Goal: Task Accomplishment & Management: Complete application form

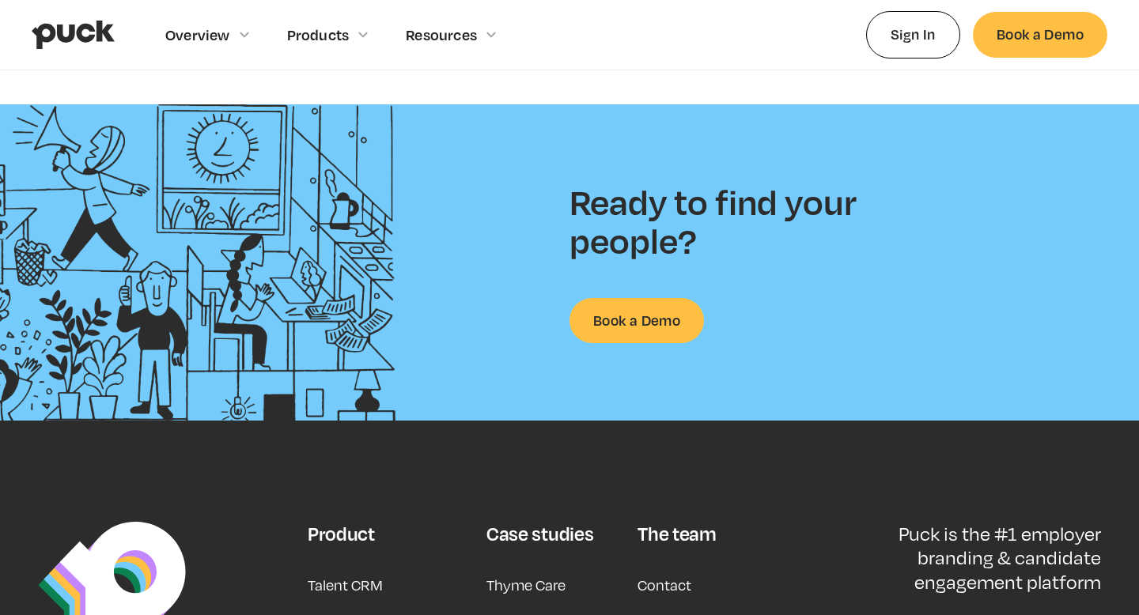
scroll to position [4080, 0]
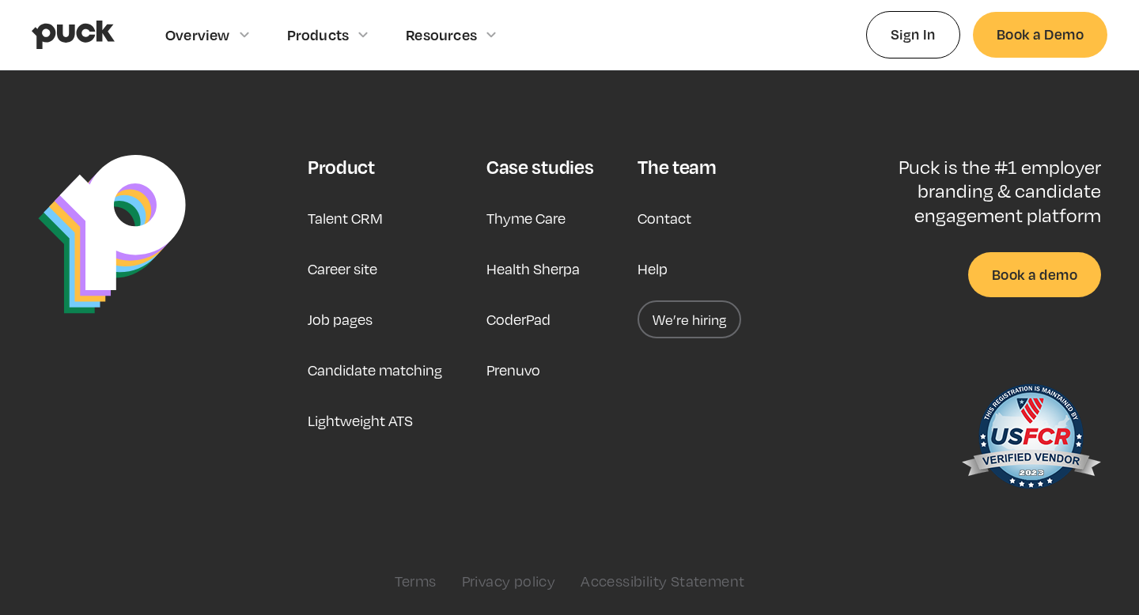
click at [669, 324] on link "We’re hiring" at bounding box center [690, 320] width 104 height 38
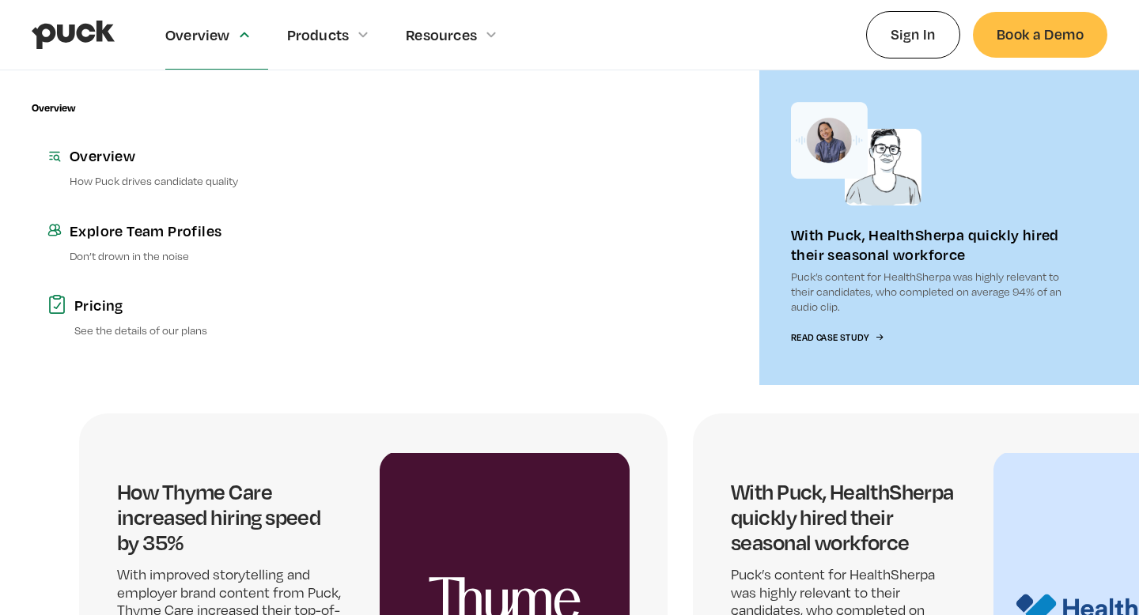
scroll to position [2556, 0]
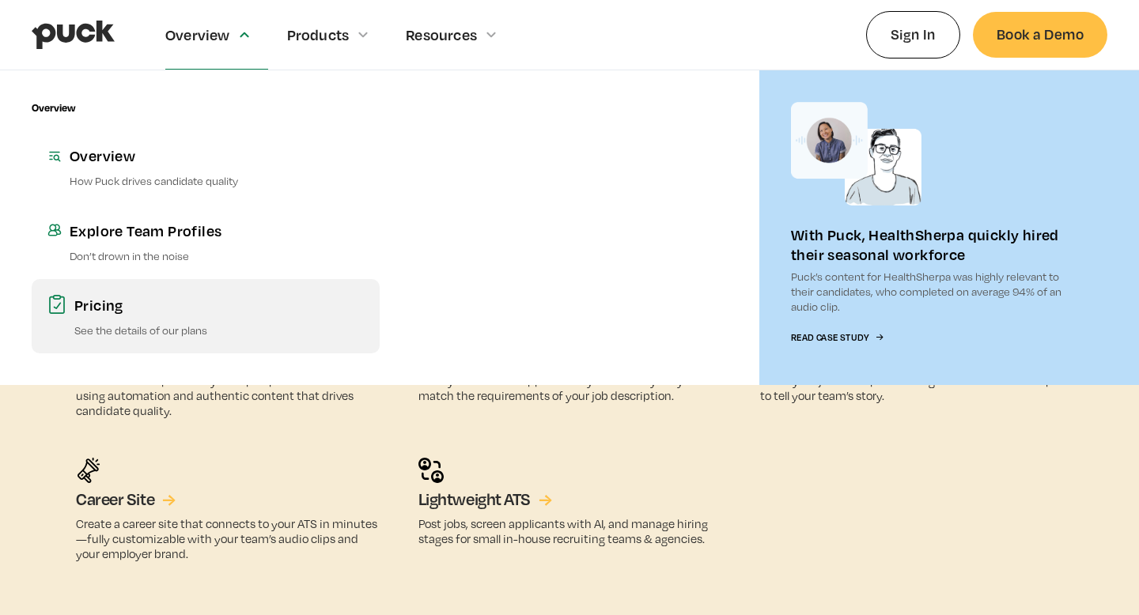
click at [139, 323] on p "See the details of our plans" at bounding box center [219, 330] width 290 height 15
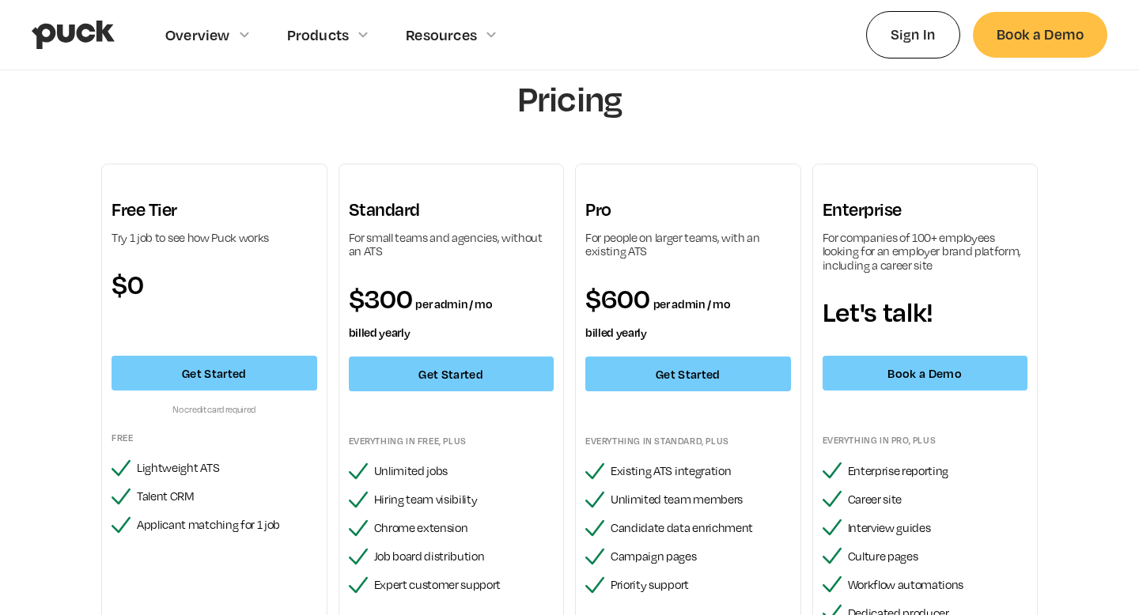
scroll to position [46, 0]
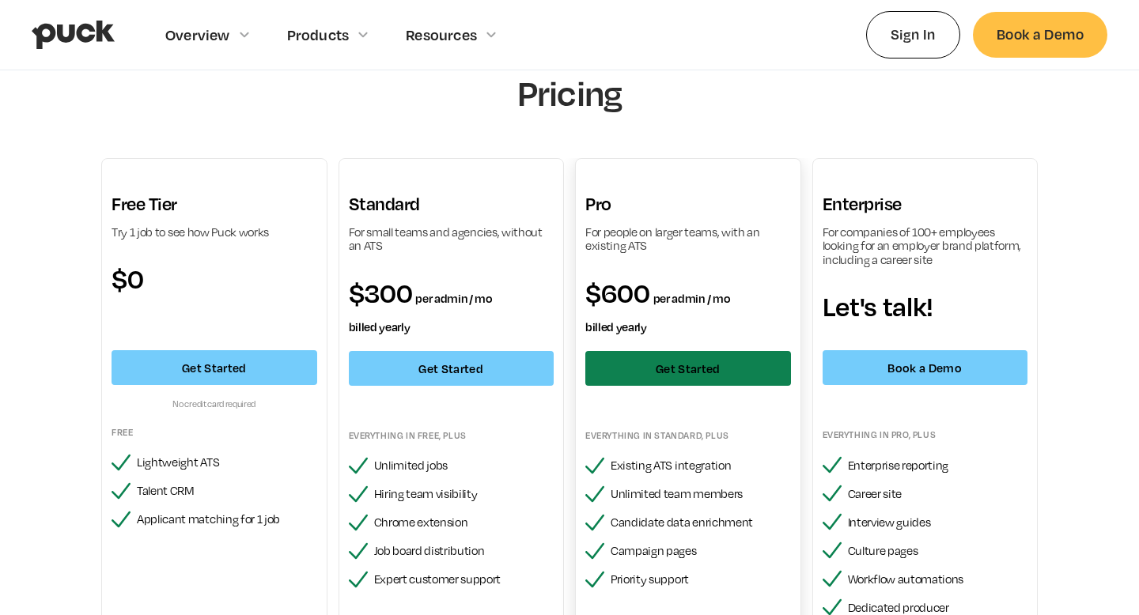
click at [643, 359] on link "Get Started" at bounding box center [688, 368] width 206 height 35
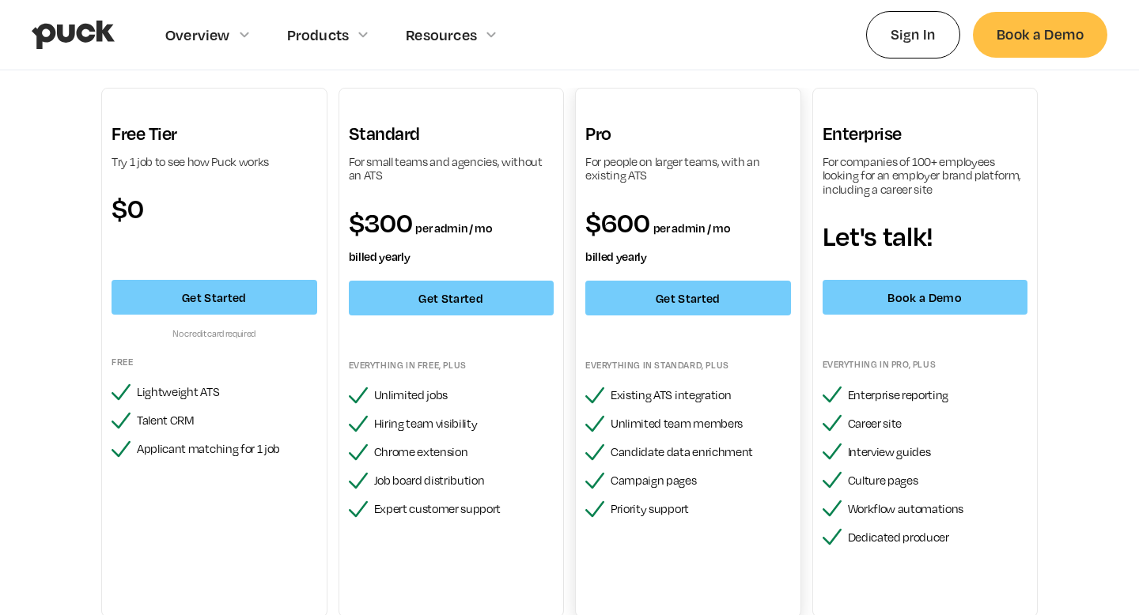
scroll to position [119, 0]
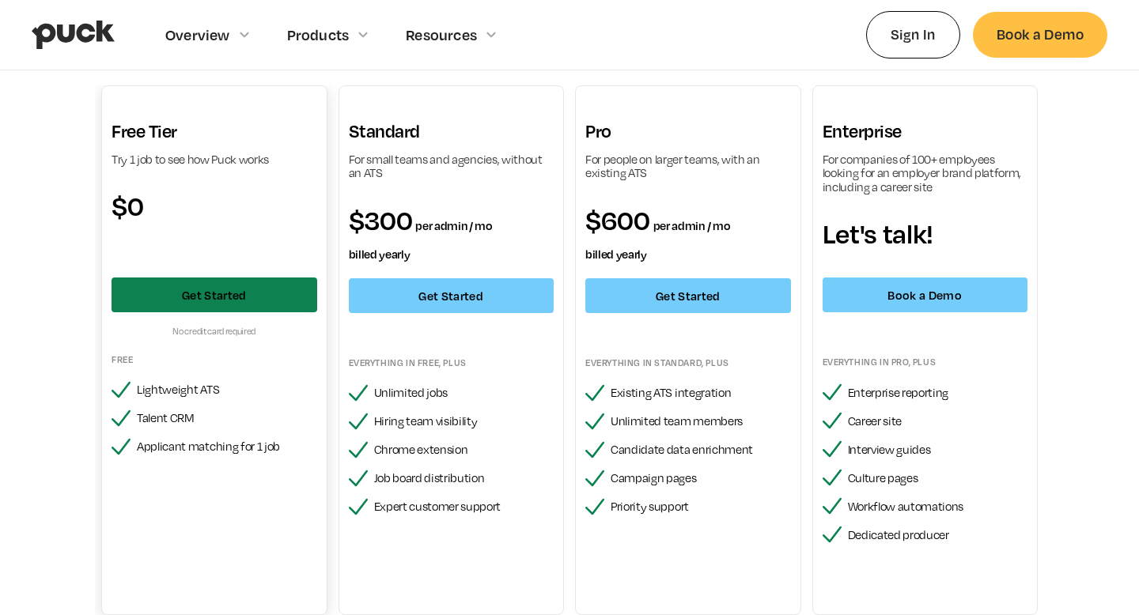
click at [275, 294] on link "Get Started" at bounding box center [215, 295] width 206 height 35
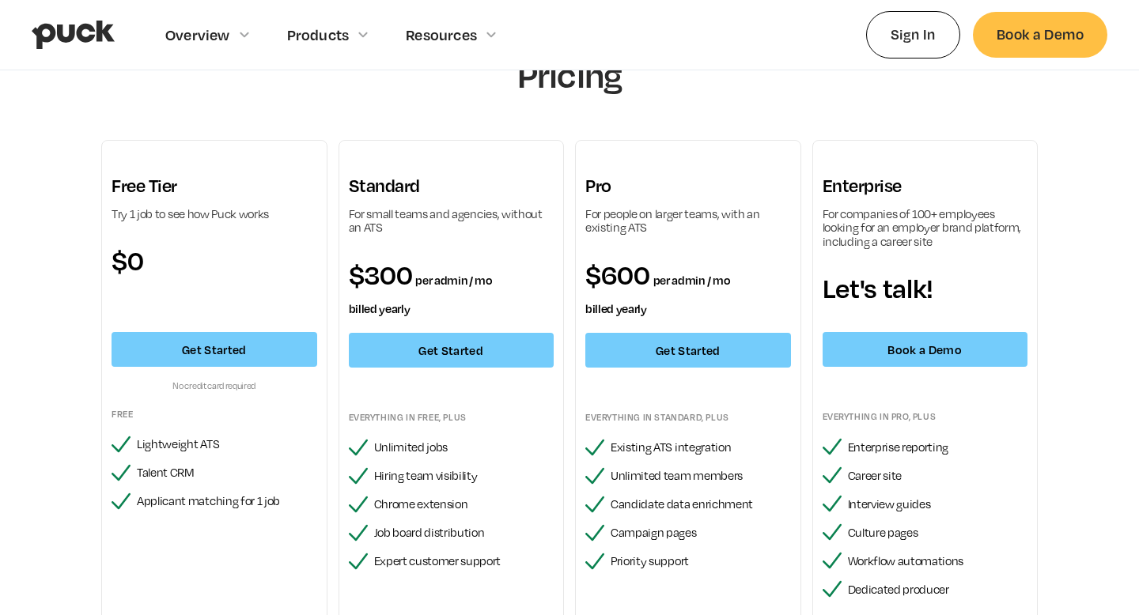
scroll to position [0, 0]
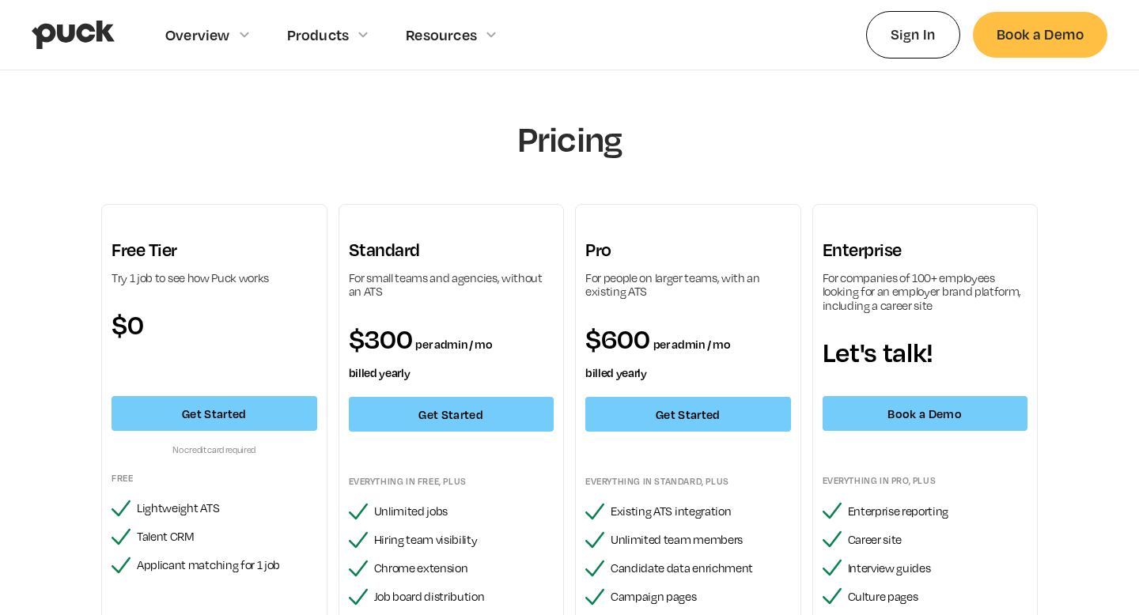
click at [75, 36] on img "home" at bounding box center [73, 35] width 83 height 30
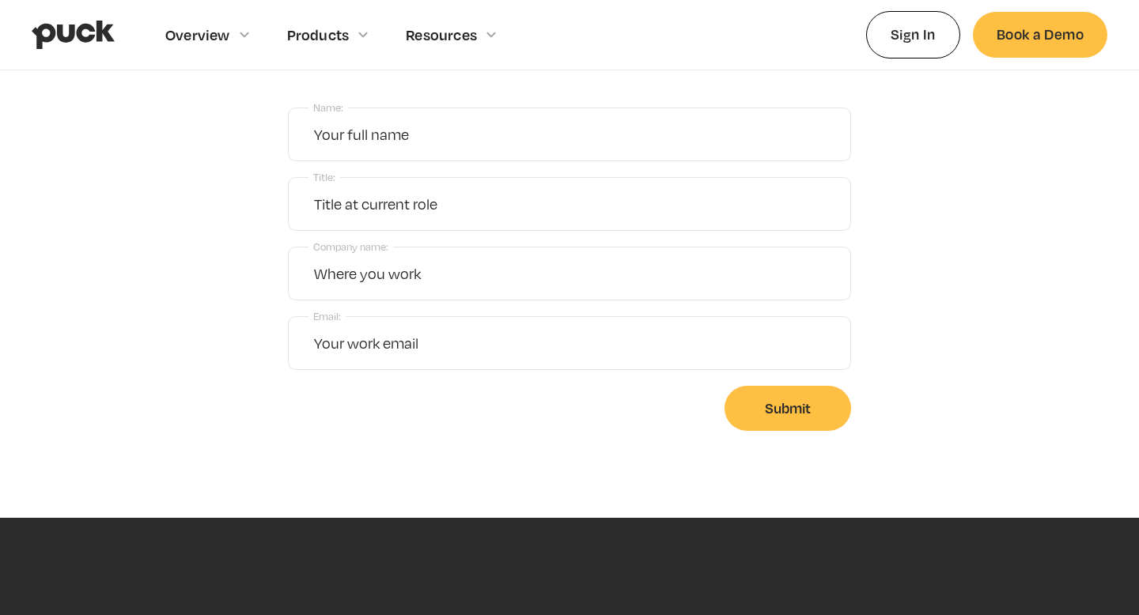
scroll to position [259, 0]
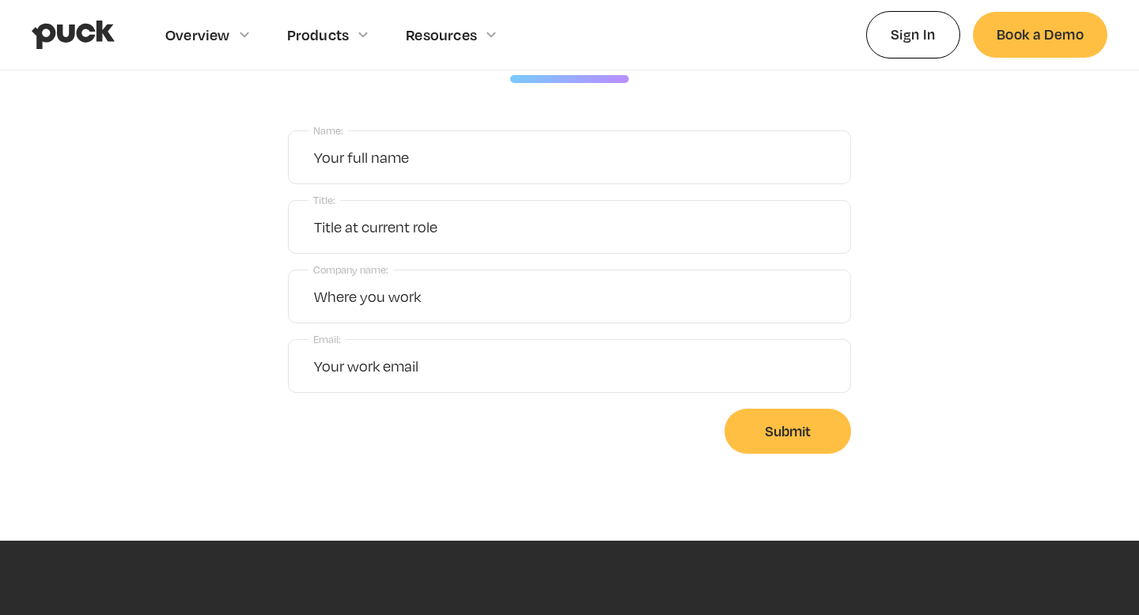
click at [502, 197] on form "Name: Title: Company name: Email: Submit" at bounding box center [569, 293] width 563 height 324
click at [502, 223] on input "Title:" at bounding box center [569, 227] width 563 height 54
click at [501, 161] on input "Name:" at bounding box center [569, 158] width 563 height 54
type input "aa"
click at [561, 225] on input "Title:" at bounding box center [569, 227] width 563 height 54
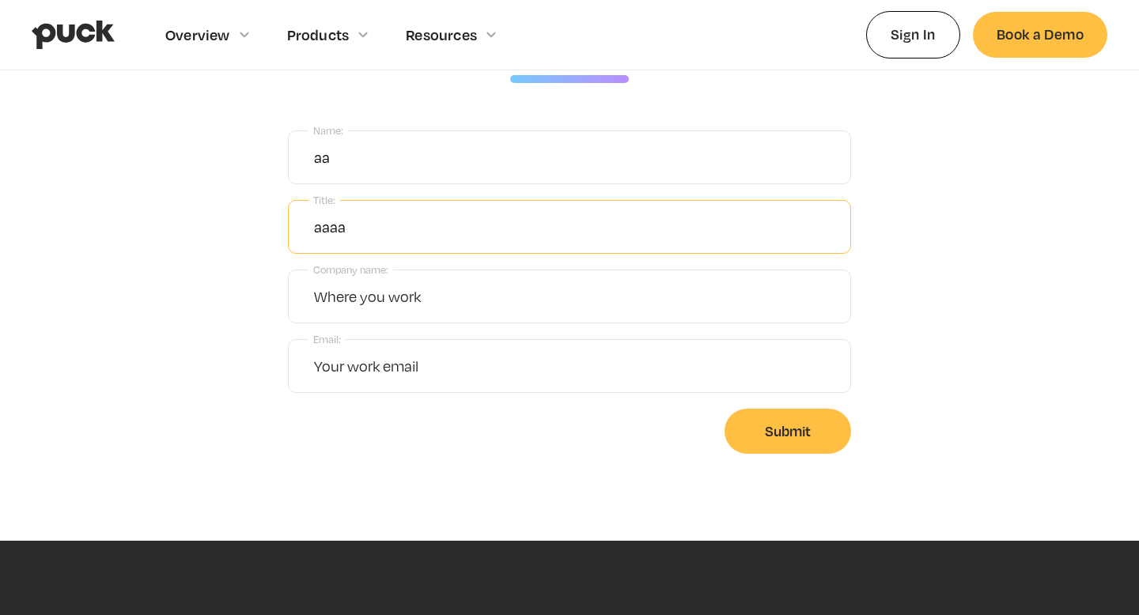
type input "aaaa"
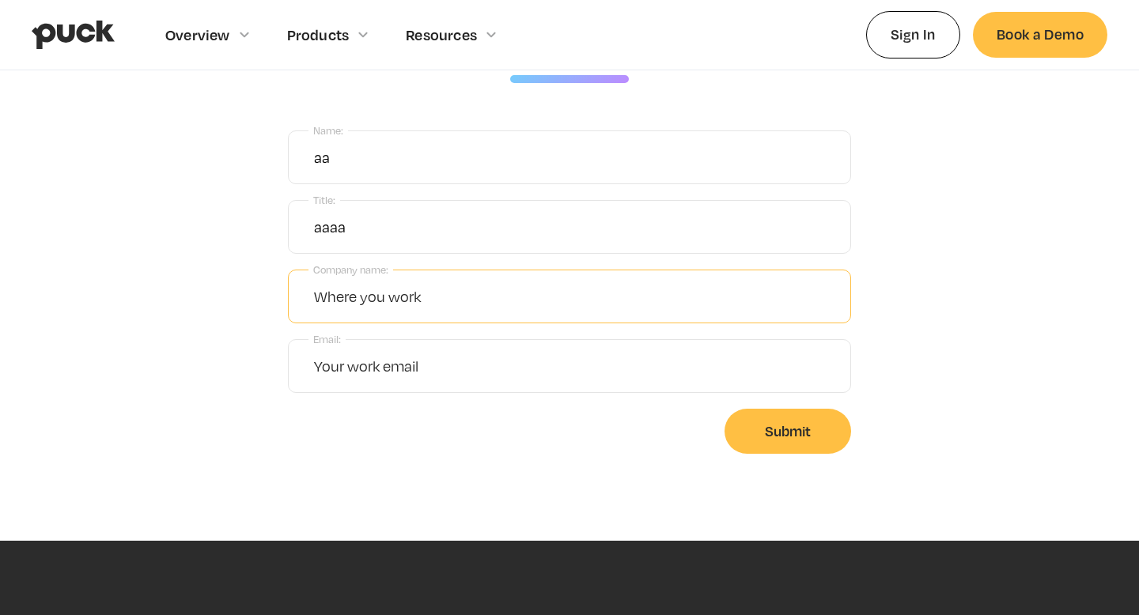
click at [544, 295] on input "Company name:" at bounding box center [569, 297] width 563 height 54
type input "aa"
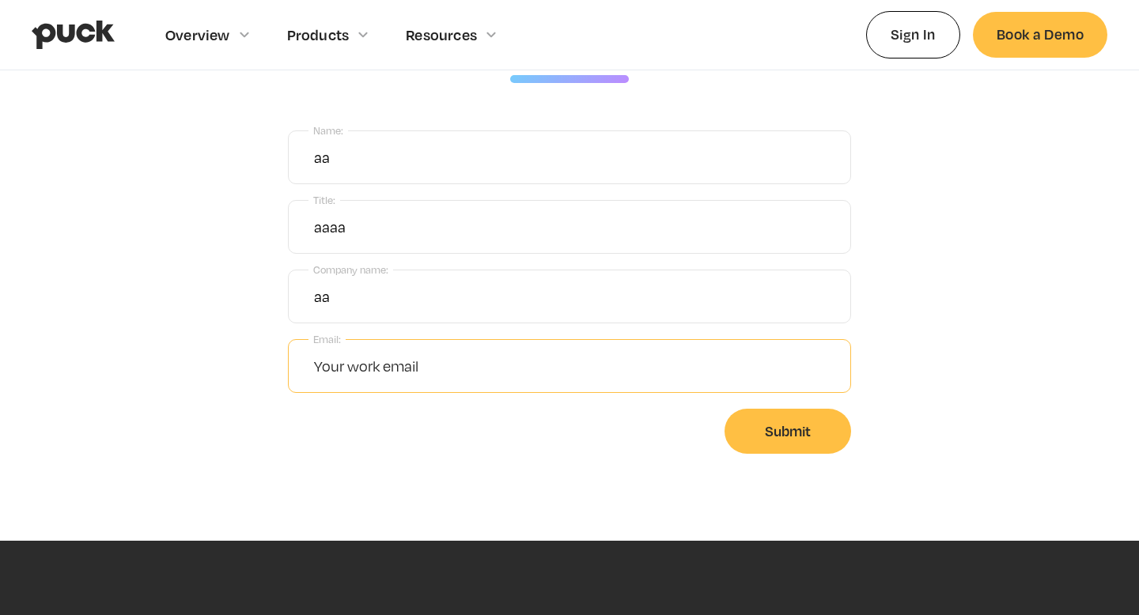
click at [533, 363] on input "Email:" at bounding box center [569, 366] width 563 height 54
type input "aaaa"
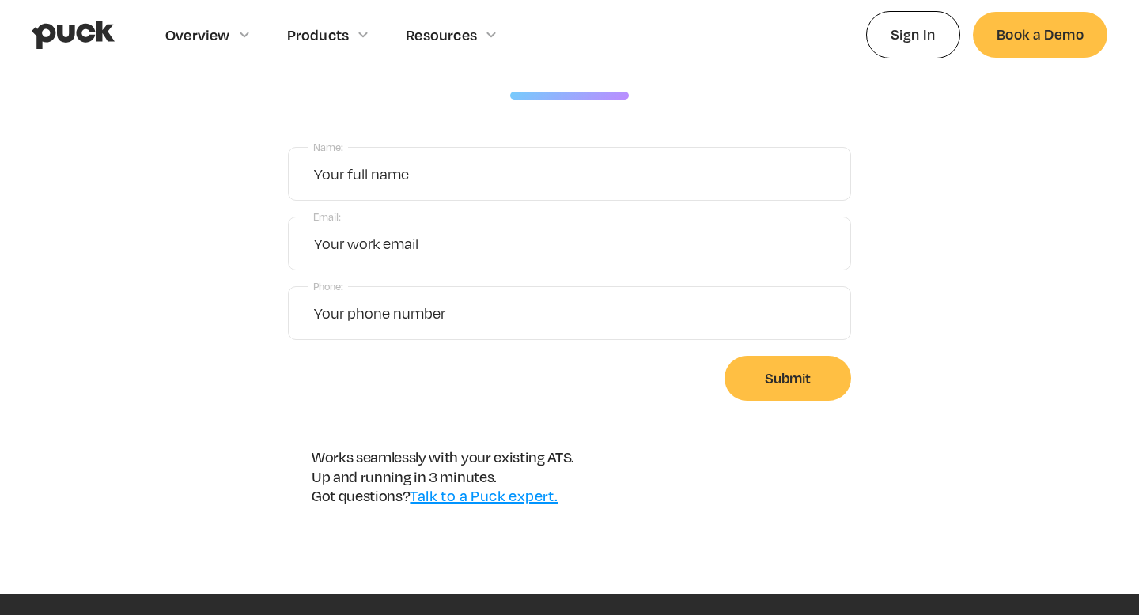
scroll to position [213, 0]
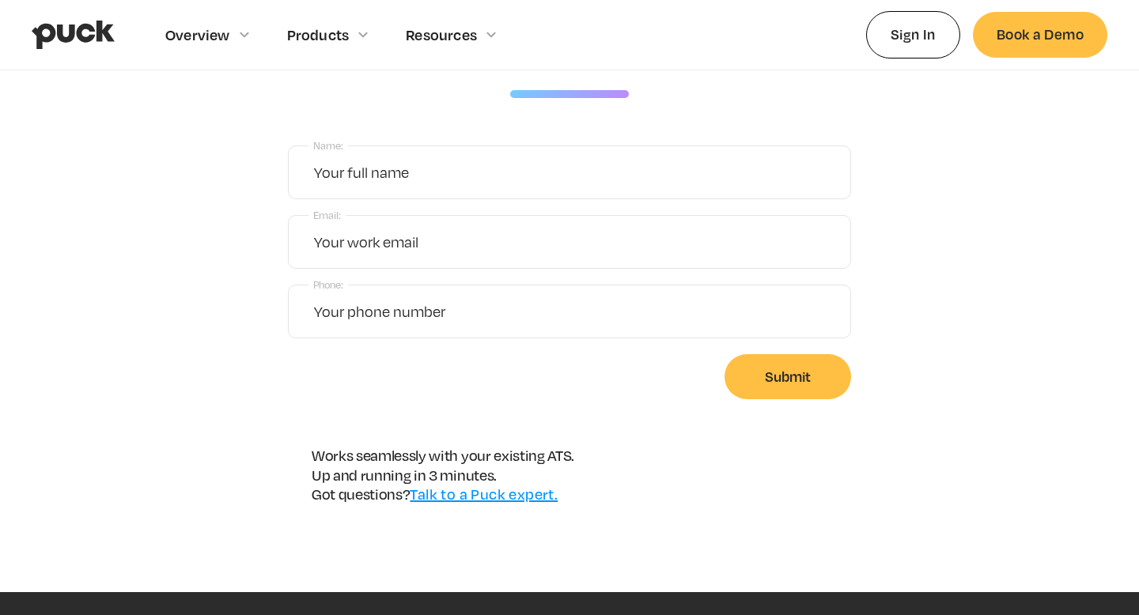
click at [510, 494] on link "Talk to a Puck expert." at bounding box center [484, 494] width 148 height 17
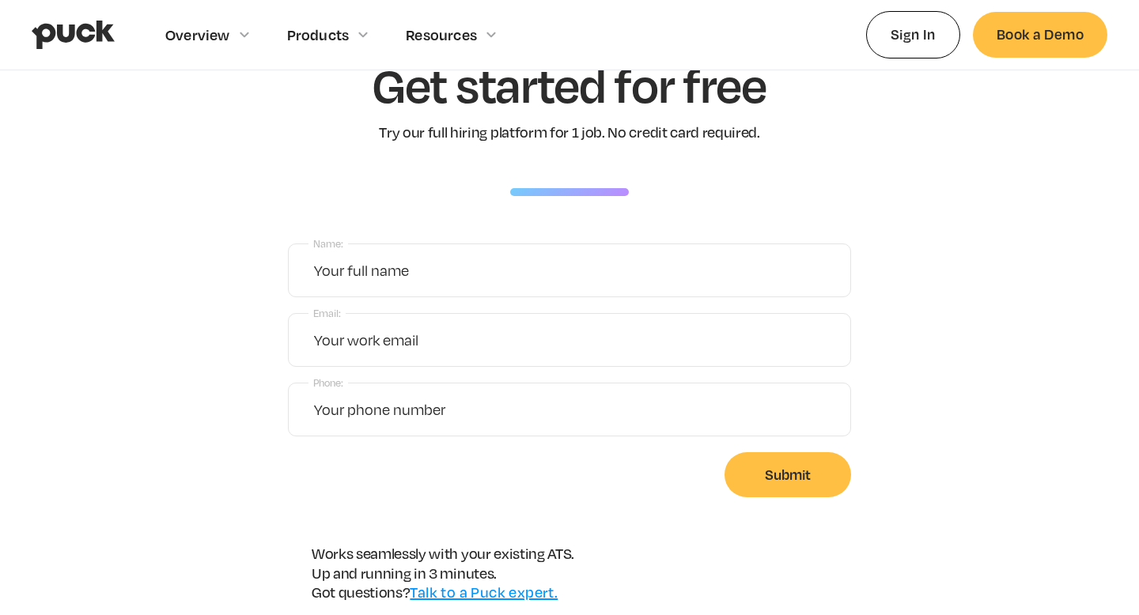
scroll to position [225, 0]
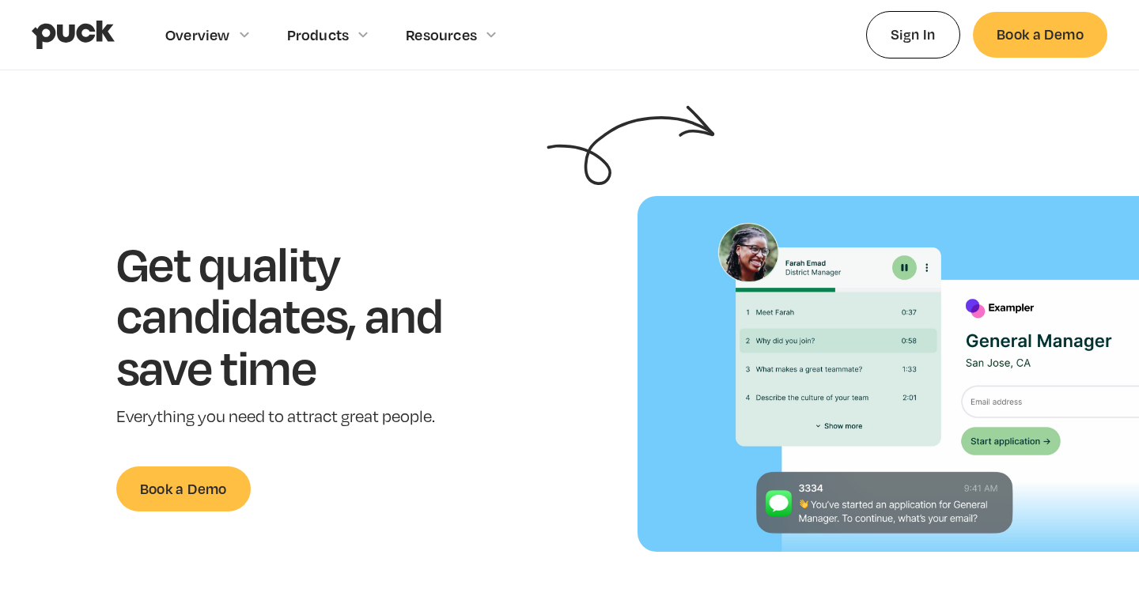
click at [74, 36] on img "home" at bounding box center [73, 35] width 83 height 30
